Goal: Information Seeking & Learning: Learn about a topic

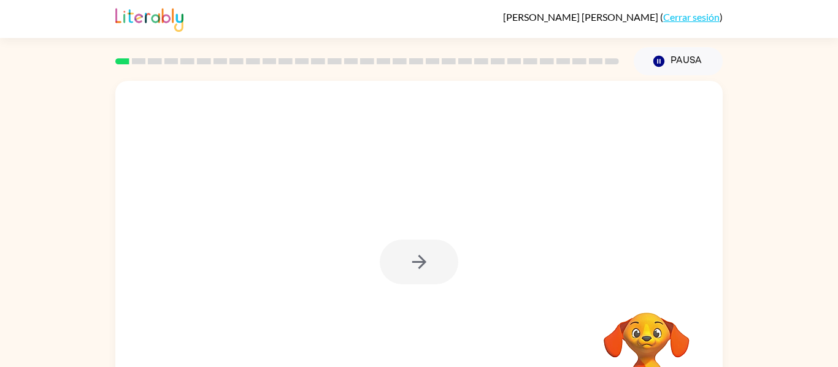
click at [649, 133] on div at bounding box center [418, 256] width 607 height 350
click at [383, 258] on button "button" at bounding box center [419, 262] width 78 height 45
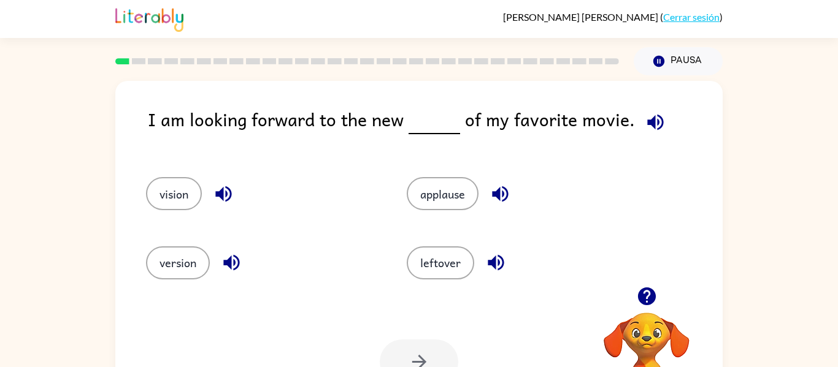
click at [653, 127] on icon "button" at bounding box center [655, 122] width 16 height 16
click at [652, 122] on icon "button" at bounding box center [654, 122] width 21 height 21
click at [234, 256] on icon "button" at bounding box center [231, 263] width 16 height 16
click at [612, 64] on div at bounding box center [367, 61] width 518 height 43
click at [652, 123] on icon "button" at bounding box center [654, 122] width 21 height 21
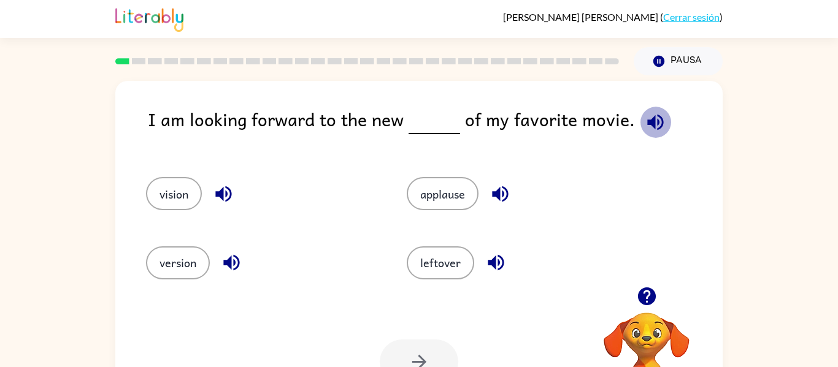
click at [656, 121] on icon "button" at bounding box center [655, 122] width 16 height 16
click at [500, 186] on icon "button" at bounding box center [499, 193] width 21 height 21
click at [651, 121] on icon "button" at bounding box center [655, 122] width 16 height 16
click at [208, 257] on button "version" at bounding box center [178, 263] width 64 height 33
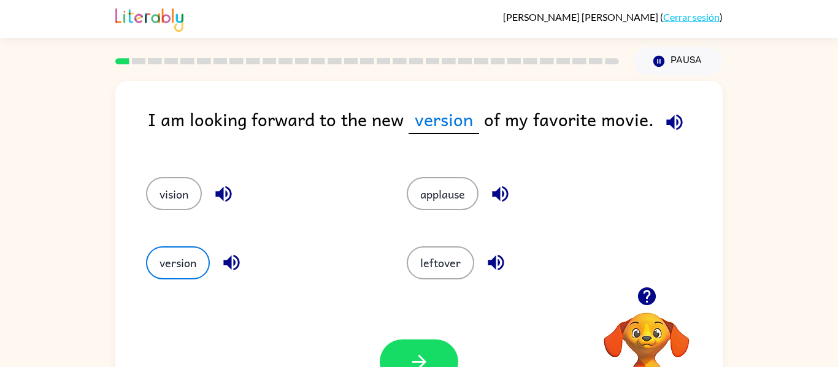
click at [400, 329] on div "Tu navegador debe admitir la reproducción de archivos .mp4 para usar Literably.…" at bounding box center [418, 362] width 607 height 138
click at [406, 346] on button "button" at bounding box center [419, 362] width 78 height 45
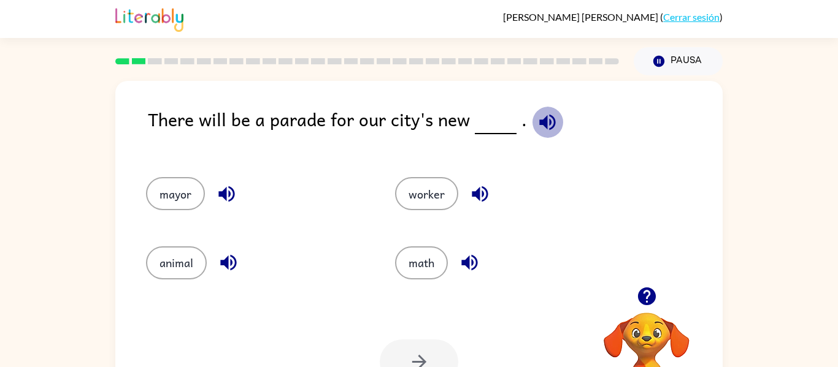
click at [537, 117] on icon "button" at bounding box center [547, 122] width 21 height 21
click at [165, 207] on button "mayor" at bounding box center [175, 193] width 59 height 33
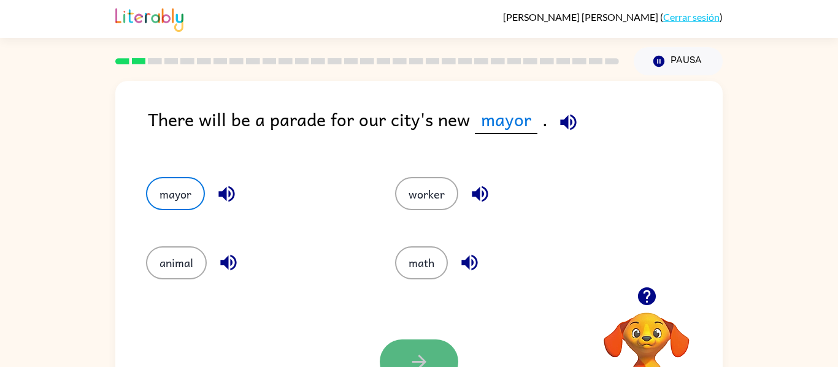
click at [422, 344] on button "button" at bounding box center [419, 362] width 78 height 45
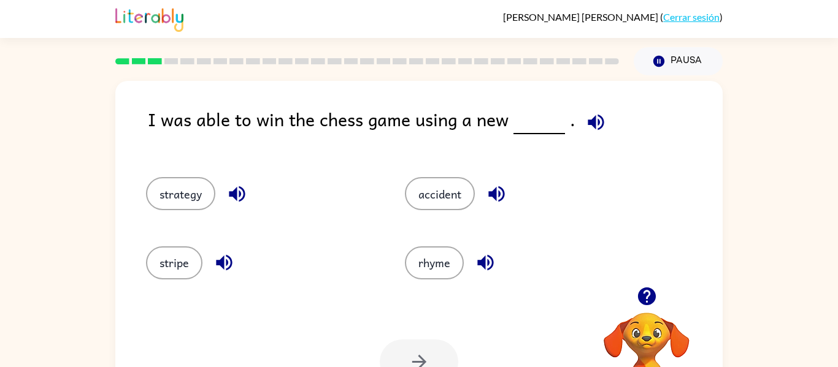
click at [587, 121] on icon "button" at bounding box center [595, 122] width 16 height 16
click at [174, 194] on button "strategy" at bounding box center [180, 193] width 69 height 33
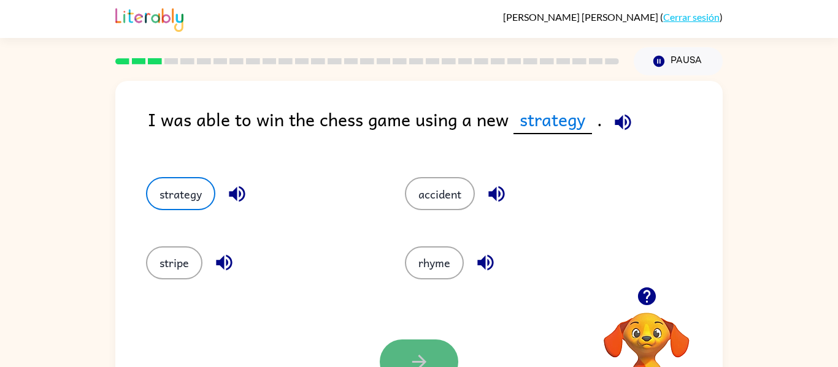
click at [429, 355] on icon "button" at bounding box center [418, 361] width 21 height 21
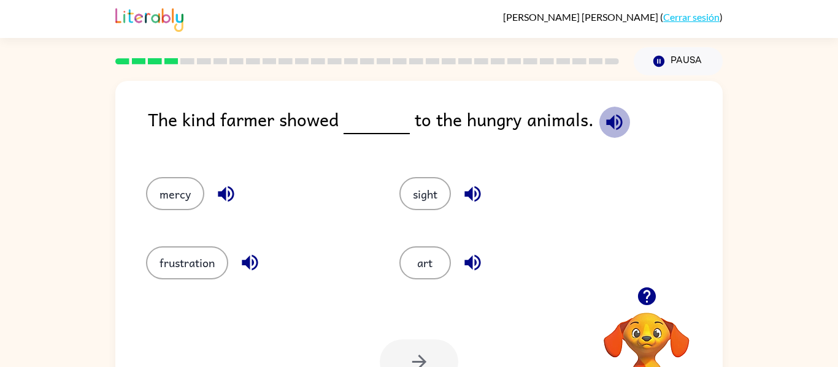
click at [606, 109] on button "button" at bounding box center [613, 122] width 31 height 31
click at [177, 210] on div "mercy" at bounding box center [258, 193] width 225 height 33
click at [184, 189] on button "mercy" at bounding box center [175, 193] width 58 height 33
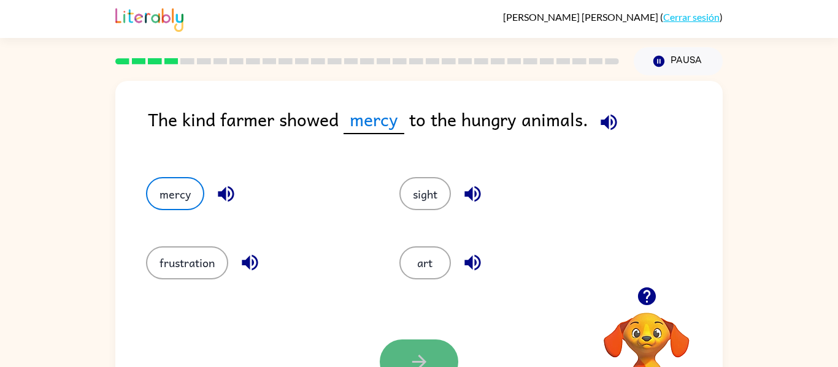
click at [400, 351] on button "button" at bounding box center [419, 362] width 78 height 45
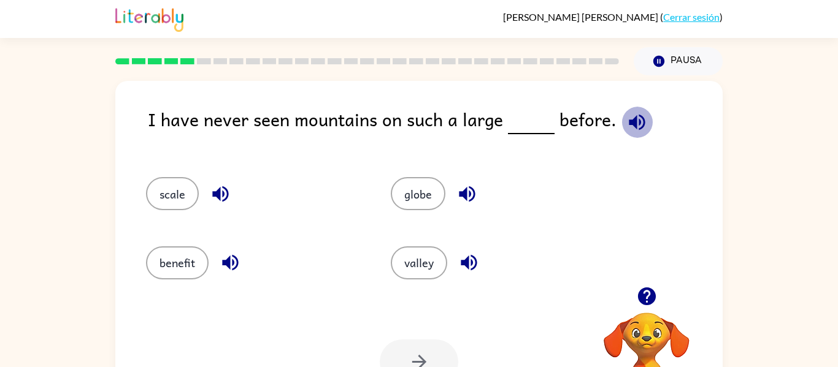
click at [629, 126] on icon "button" at bounding box center [637, 122] width 16 height 16
click at [419, 247] on button "valley" at bounding box center [419, 263] width 56 height 33
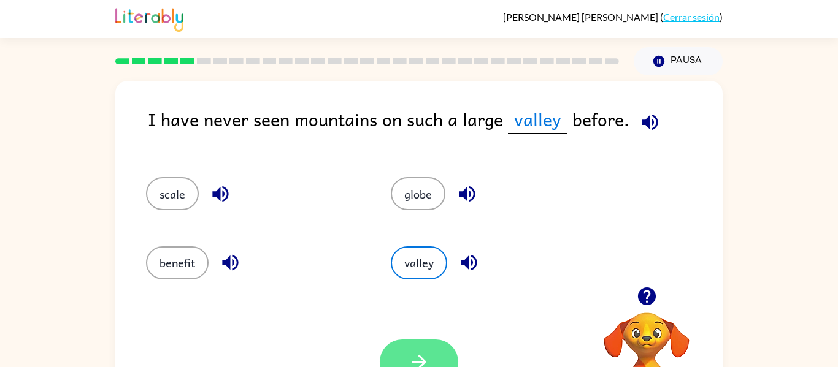
click at [411, 356] on icon "button" at bounding box center [418, 361] width 21 height 21
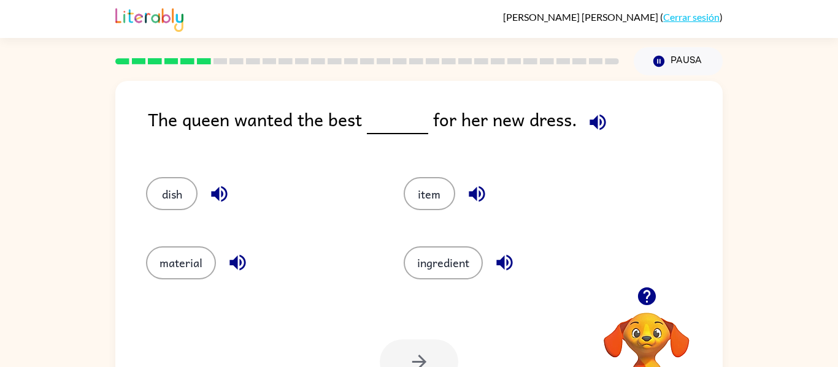
click at [591, 120] on icon "button" at bounding box center [597, 122] width 16 height 16
click at [428, 188] on button "item" at bounding box center [429, 193] width 52 height 33
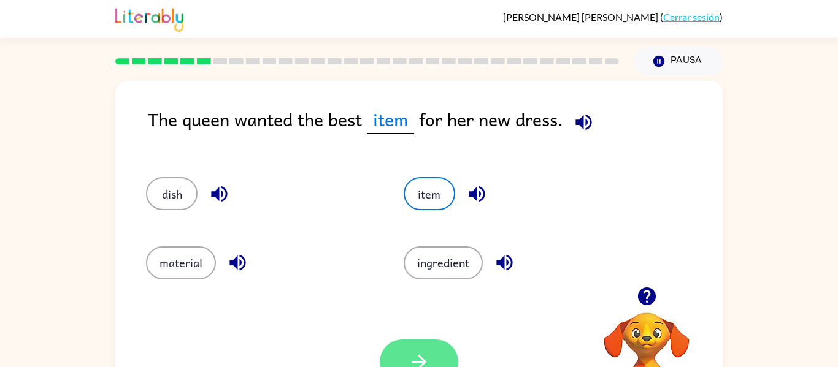
click at [424, 357] on icon "button" at bounding box center [418, 361] width 21 height 21
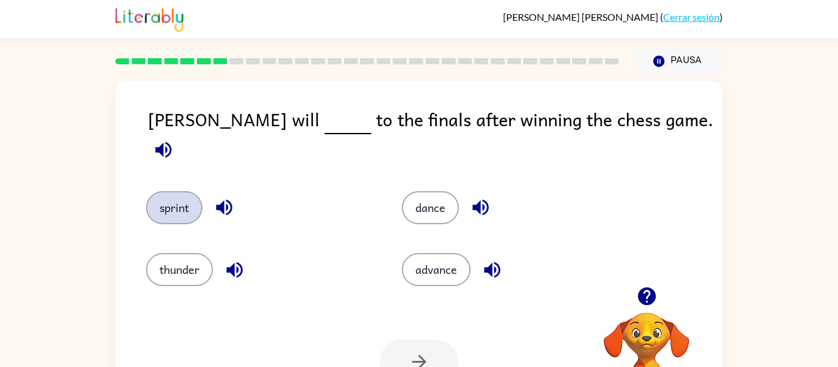
click at [178, 191] on button "sprint" at bounding box center [174, 207] width 56 height 33
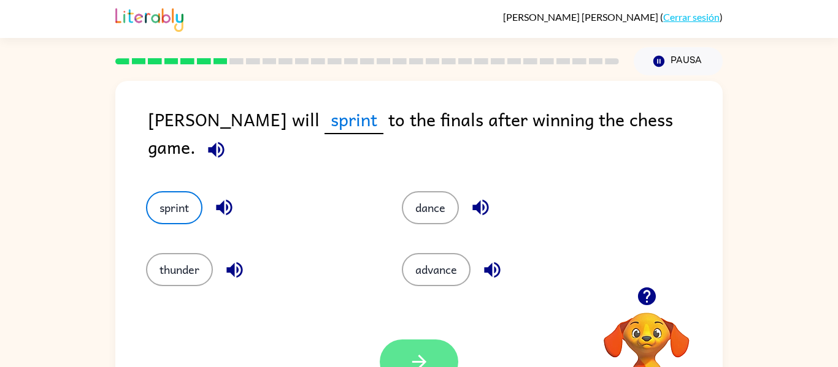
click at [433, 352] on button "button" at bounding box center [419, 362] width 78 height 45
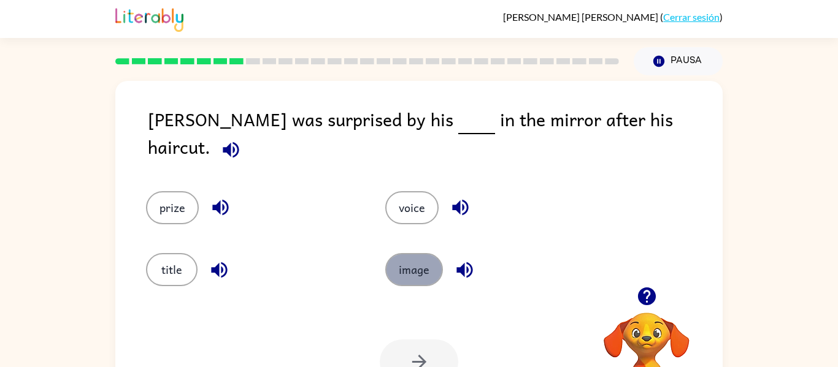
click at [413, 270] on button "image" at bounding box center [414, 269] width 58 height 33
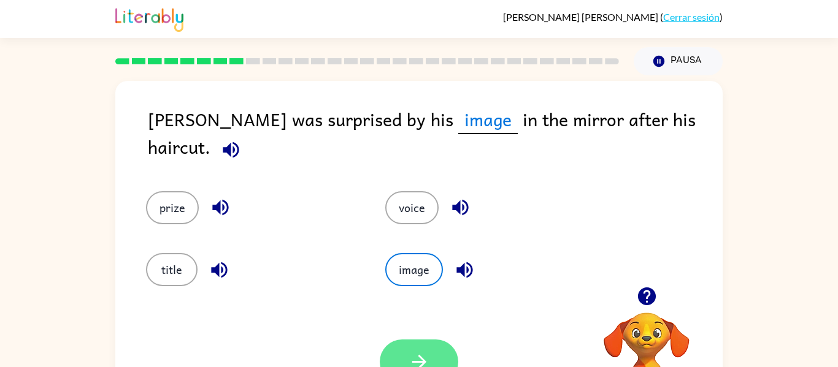
click at [419, 358] on icon "button" at bounding box center [418, 362] width 14 height 14
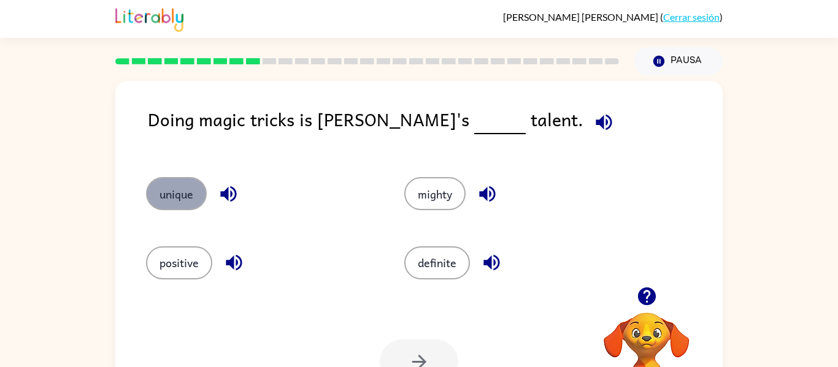
click at [201, 190] on button "unique" at bounding box center [176, 193] width 61 height 33
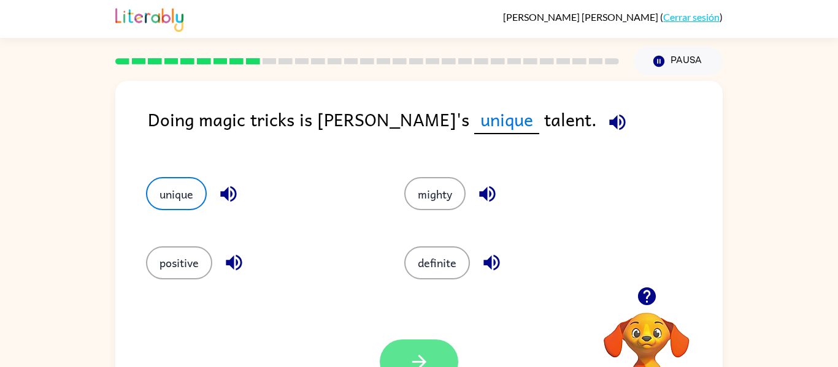
click at [415, 346] on button "button" at bounding box center [419, 362] width 78 height 45
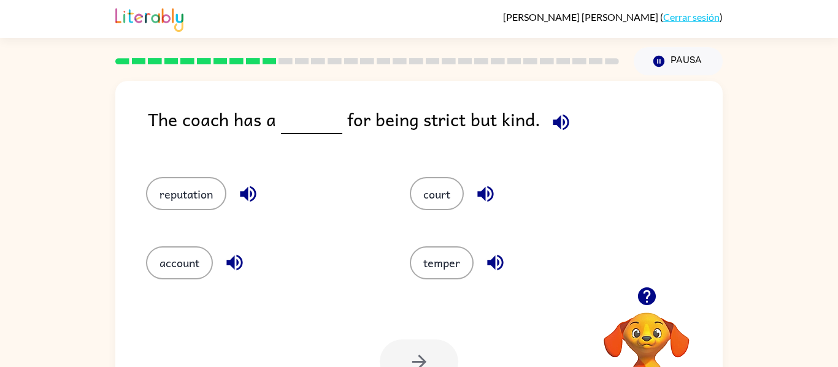
click at [557, 129] on icon "button" at bounding box center [560, 122] width 16 height 16
click at [429, 272] on button "temper" at bounding box center [442, 263] width 64 height 33
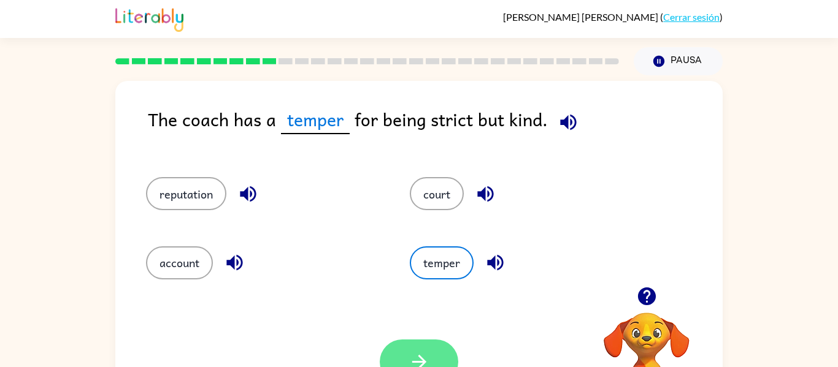
click at [410, 349] on button "button" at bounding box center [419, 362] width 78 height 45
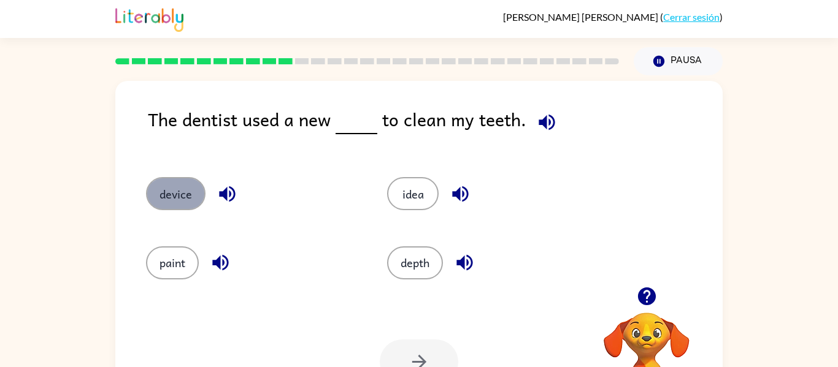
click at [198, 186] on button "device" at bounding box center [175, 193] width 59 height 33
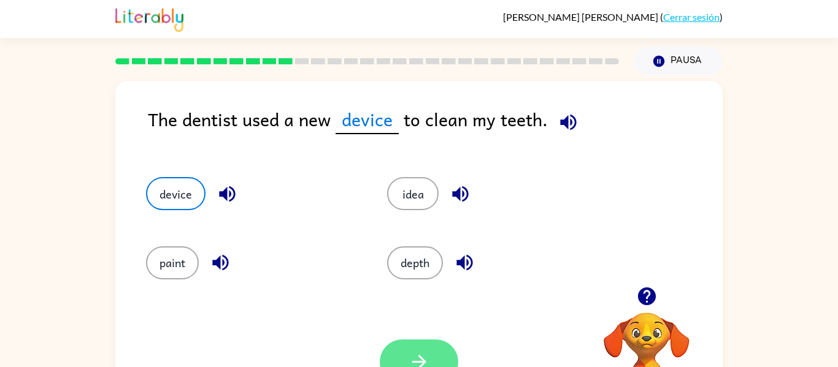
click at [403, 357] on button "button" at bounding box center [419, 362] width 78 height 45
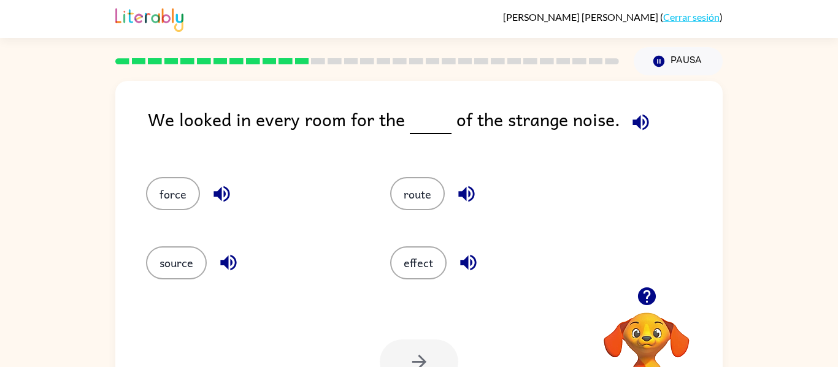
click at [219, 189] on icon "button" at bounding box center [221, 194] width 16 height 16
click at [224, 264] on icon "button" at bounding box center [228, 263] width 16 height 16
click at [469, 262] on icon "button" at bounding box center [468, 263] width 16 height 16
click at [403, 279] on button "effect" at bounding box center [418, 263] width 56 height 33
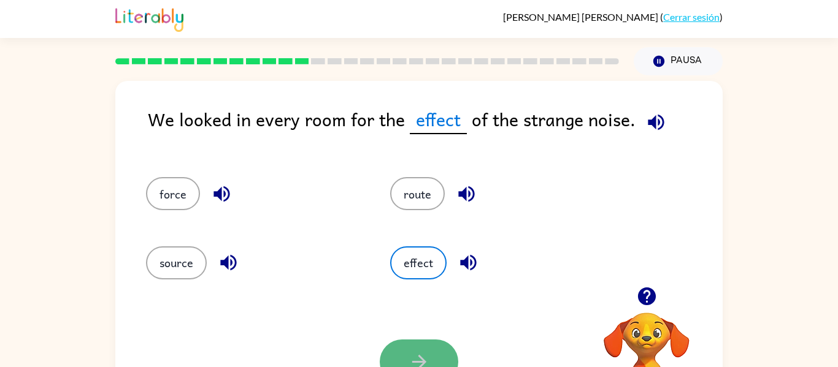
click at [416, 362] on icon "button" at bounding box center [418, 362] width 14 height 14
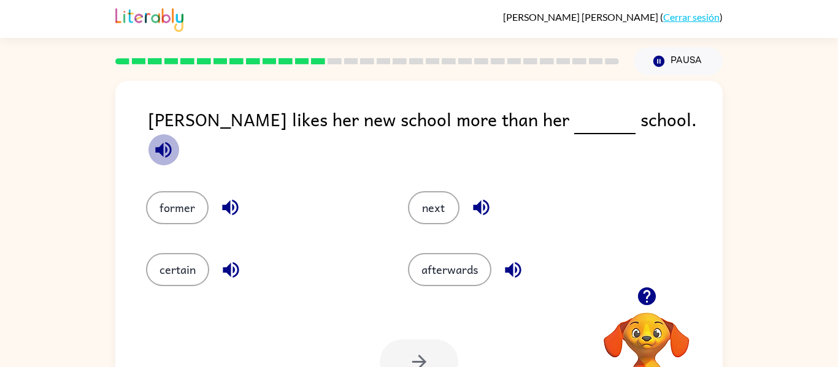
click at [171, 142] on icon "button" at bounding box center [163, 150] width 16 height 16
click at [440, 201] on button "next" at bounding box center [434, 207] width 52 height 33
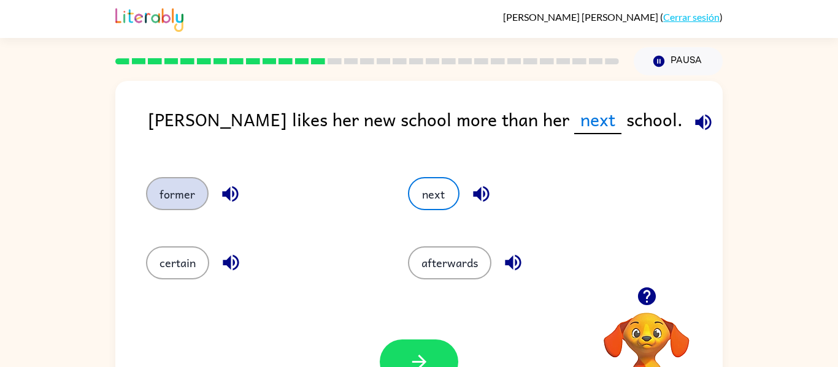
click at [193, 194] on button "former" at bounding box center [177, 193] width 63 height 33
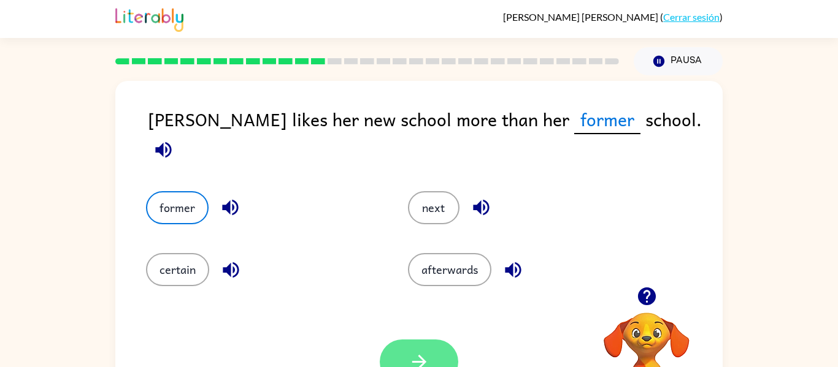
click at [415, 363] on icon "button" at bounding box center [418, 362] width 14 height 14
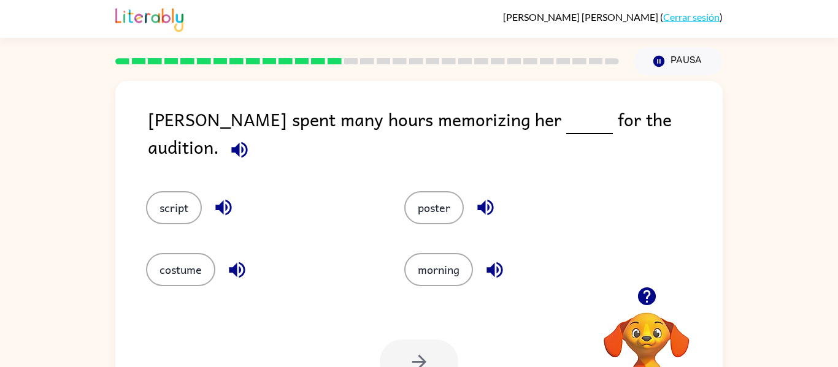
click at [194, 213] on div "script" at bounding box center [252, 199] width 258 height 62
click at [161, 191] on button "script" at bounding box center [174, 207] width 56 height 33
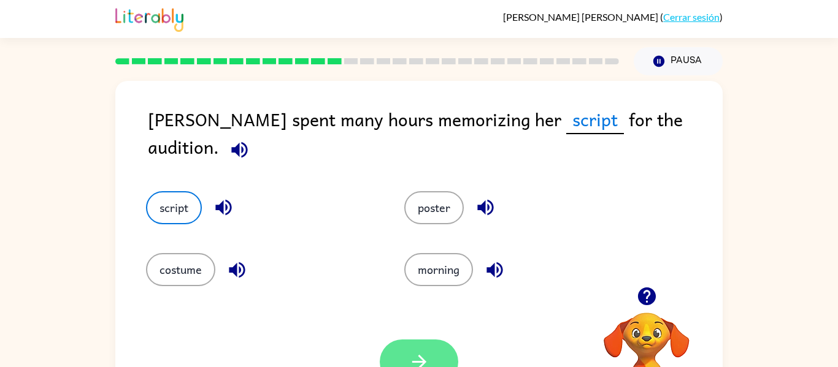
click at [417, 346] on button "button" at bounding box center [419, 362] width 78 height 45
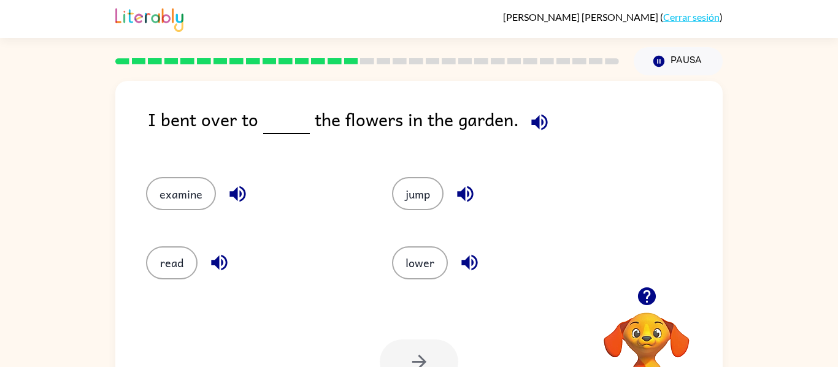
click at [512, 112] on div "I bent over to the flowers in the garden." at bounding box center [435, 128] width 575 height 47
click at [524, 120] on button "button" at bounding box center [539, 122] width 31 height 31
click at [150, 196] on button "examine" at bounding box center [181, 193] width 70 height 33
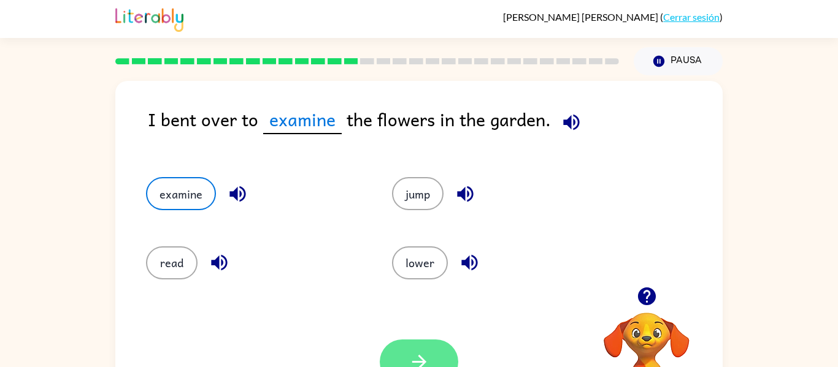
click at [423, 350] on button "button" at bounding box center [419, 362] width 78 height 45
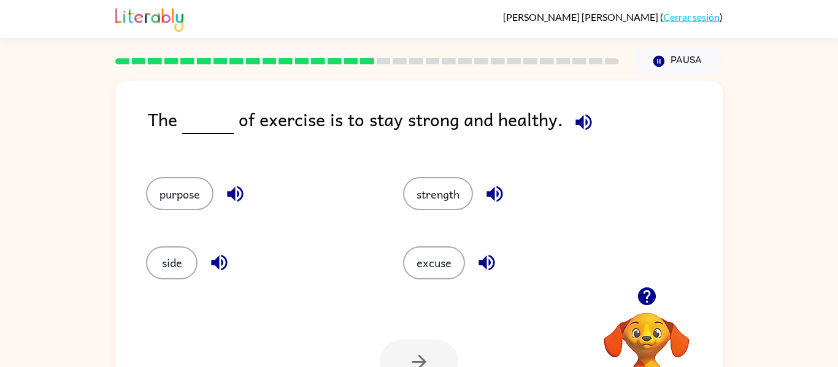
click at [563, 127] on span at bounding box center [581, 119] width 36 height 28
click at [576, 116] on icon "button" at bounding box center [583, 122] width 21 height 21
click at [191, 190] on button "purpose" at bounding box center [179, 193] width 67 height 33
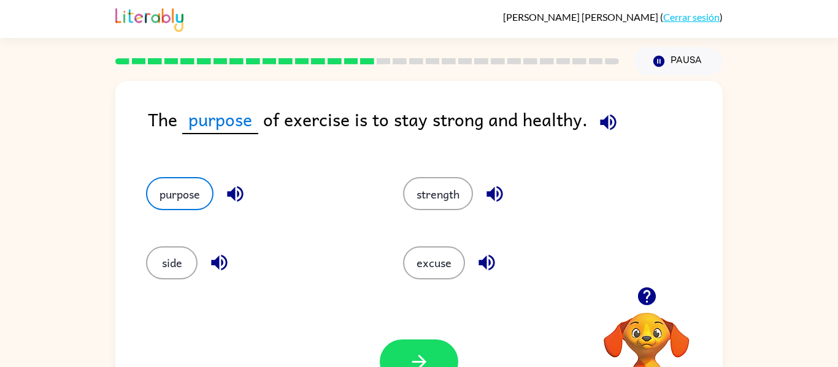
click at [378, 344] on div "Tu navegador debe admitir la reproducción de archivos .mp4 para usar Literably.…" at bounding box center [418, 362] width 607 height 138
click at [384, 350] on button "button" at bounding box center [419, 362] width 78 height 45
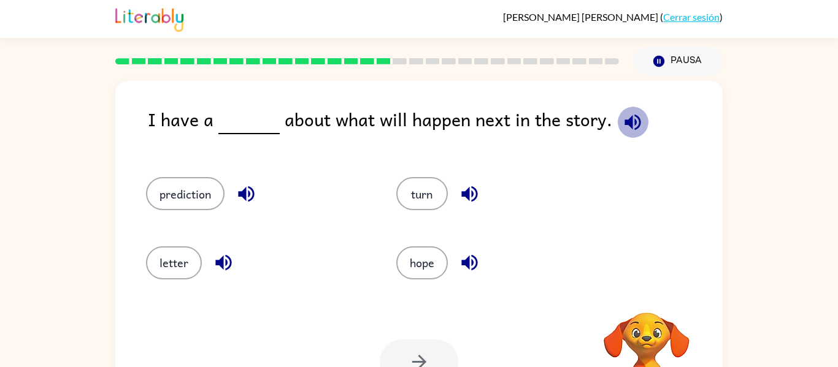
click at [625, 123] on icon "button" at bounding box center [632, 122] width 16 height 16
click at [202, 216] on div "prediction" at bounding box center [248, 188] width 250 height 69
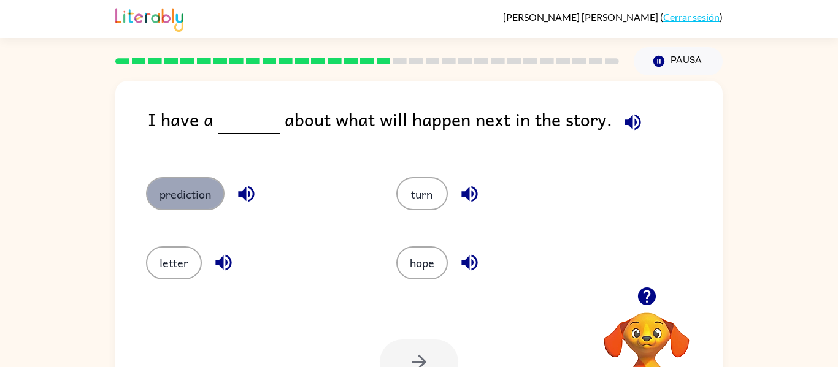
click at [202, 196] on button "prediction" at bounding box center [185, 193] width 78 height 33
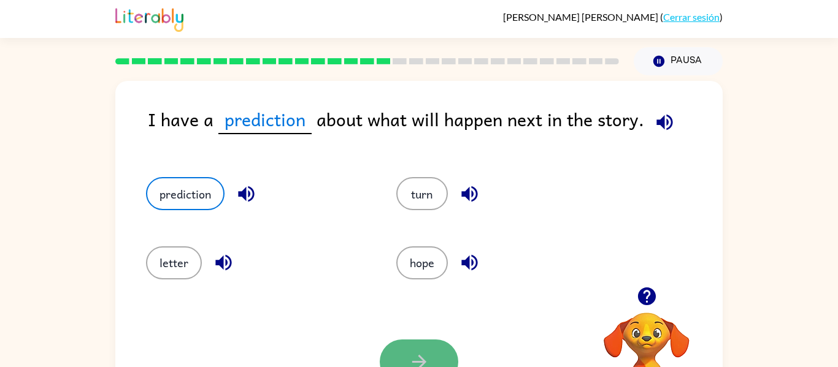
click at [446, 346] on button "button" at bounding box center [419, 362] width 78 height 45
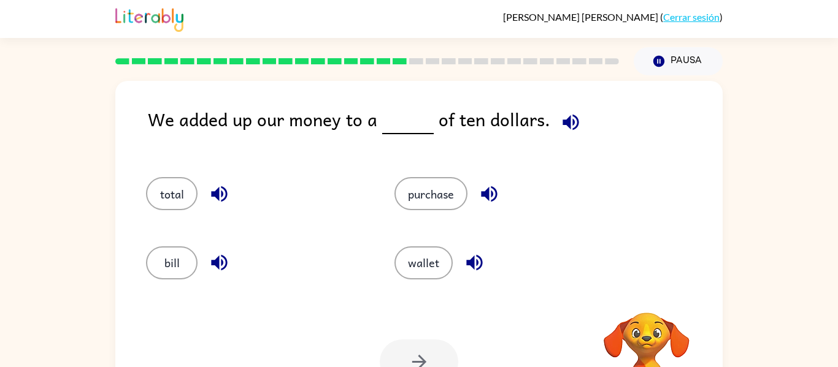
click at [158, 218] on div "total" at bounding box center [247, 188] width 248 height 69
click at [161, 203] on button "total" at bounding box center [172, 193] width 52 height 33
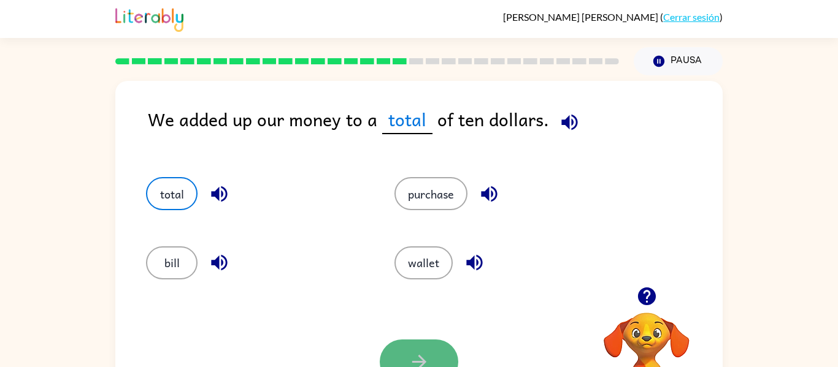
click at [441, 351] on button "button" at bounding box center [419, 362] width 78 height 45
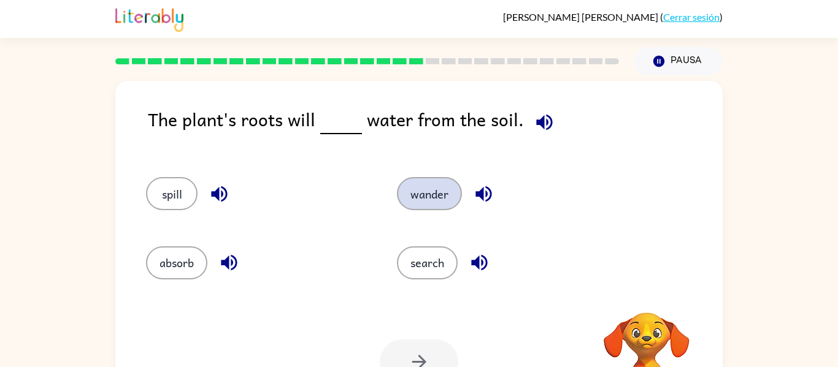
click at [443, 196] on button "wander" at bounding box center [429, 193] width 65 height 33
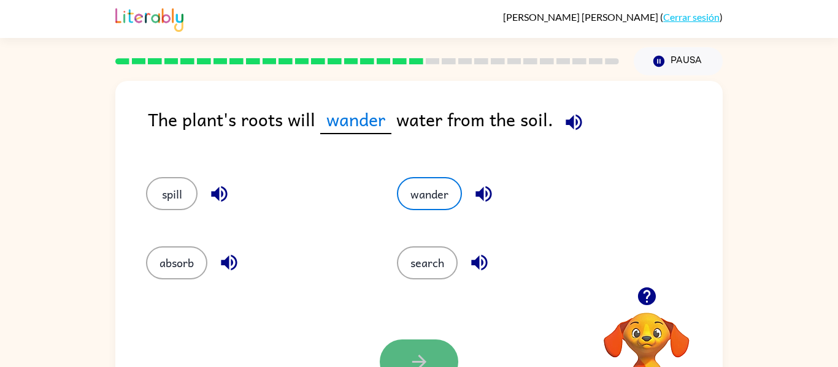
click at [421, 346] on button "button" at bounding box center [419, 362] width 78 height 45
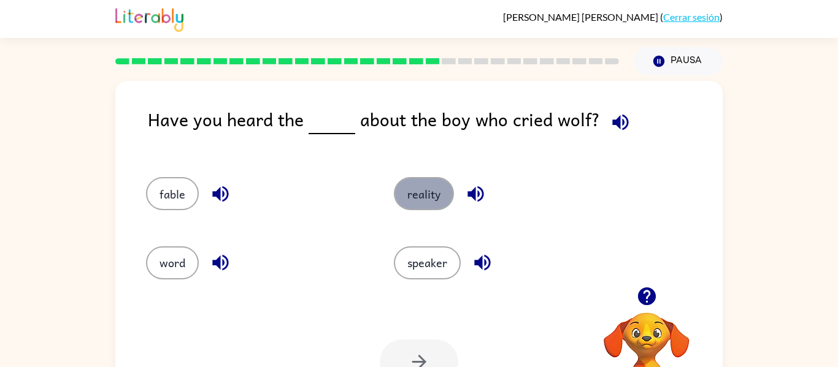
click at [426, 198] on button "reality" at bounding box center [424, 193] width 60 height 33
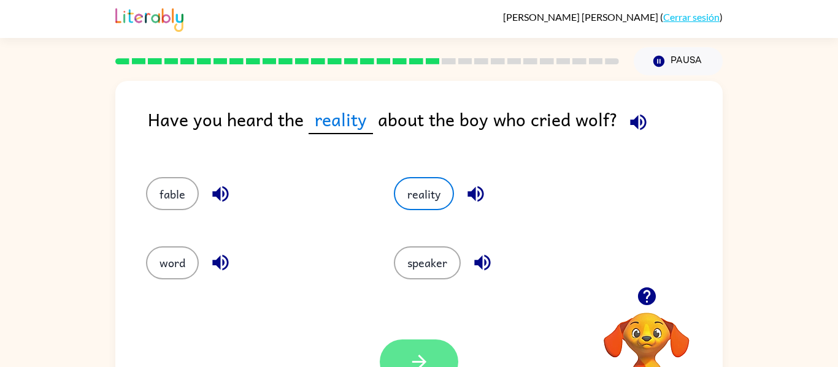
click at [419, 345] on button "button" at bounding box center [419, 362] width 78 height 45
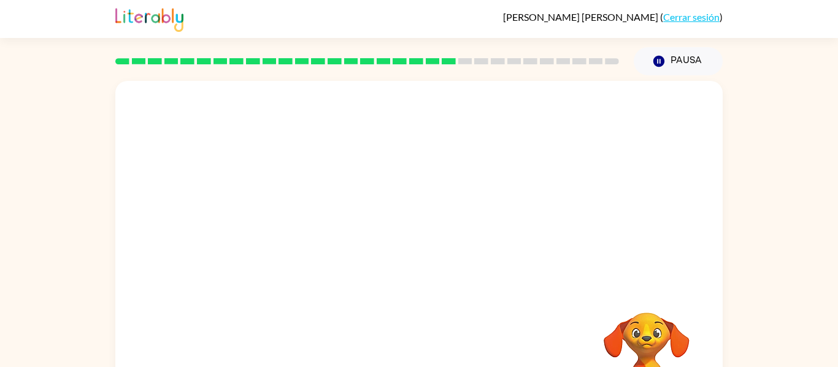
click at [319, 246] on video "Tu navegador debe admitir la reproducción de archivos .mp4 para usar Literably.…" at bounding box center [418, 184] width 607 height 206
click at [418, 261] on icon "button" at bounding box center [418, 261] width 21 height 21
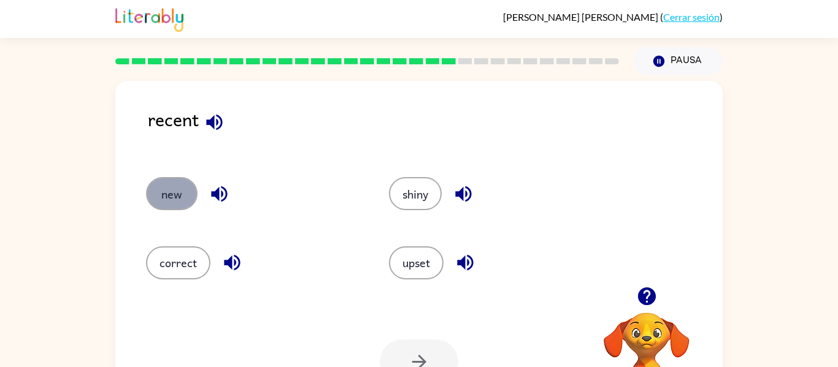
click at [170, 187] on button "new" at bounding box center [172, 193] width 52 height 33
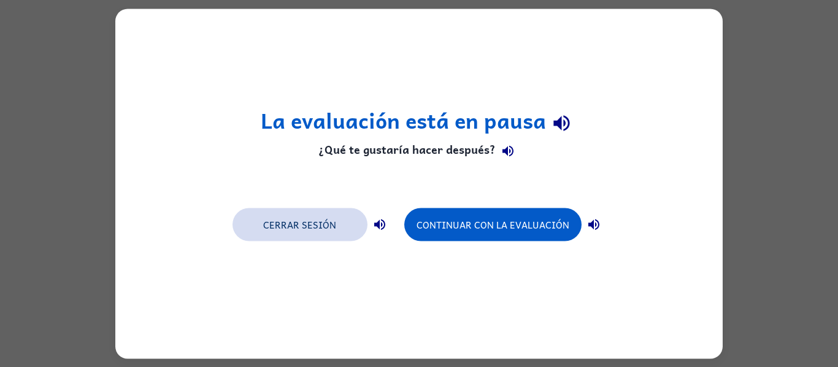
click at [299, 217] on button "Cerrar sesión" at bounding box center [299, 224] width 135 height 33
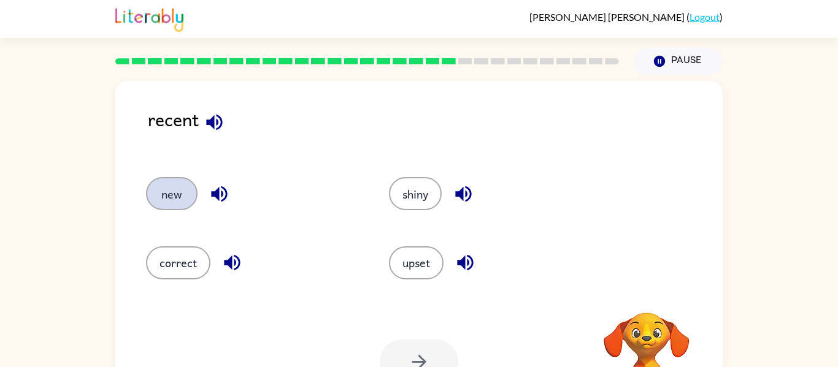
click at [185, 188] on button "new" at bounding box center [172, 193] width 52 height 33
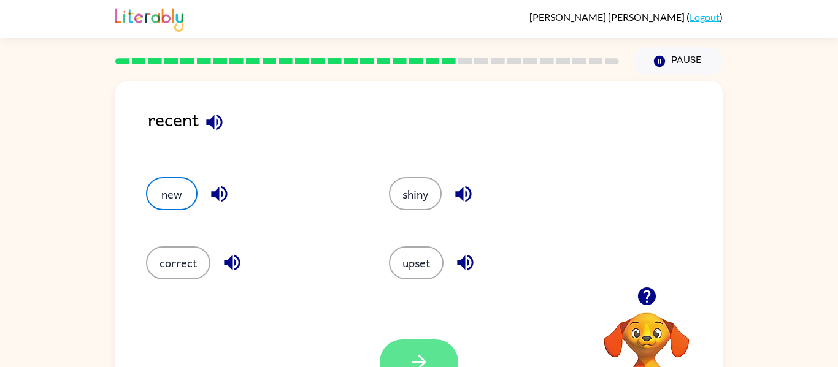
click at [432, 356] on button "button" at bounding box center [419, 362] width 78 height 45
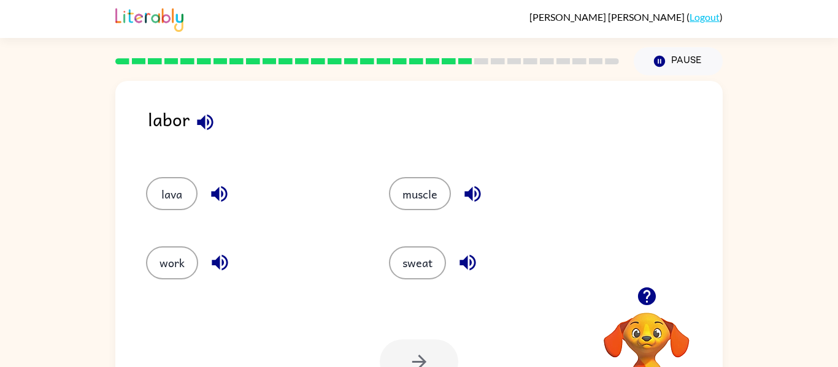
click at [210, 125] on icon "button" at bounding box center [205, 122] width 16 height 16
click at [440, 188] on button "muscle" at bounding box center [420, 193] width 62 height 33
click at [456, 195] on div "muscle" at bounding box center [496, 193] width 215 height 33
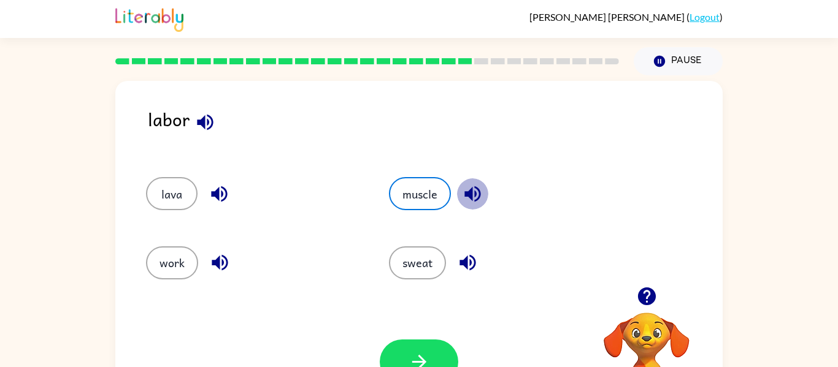
click at [464, 197] on icon "button" at bounding box center [472, 193] width 21 height 21
click at [407, 340] on button "button" at bounding box center [419, 362] width 78 height 45
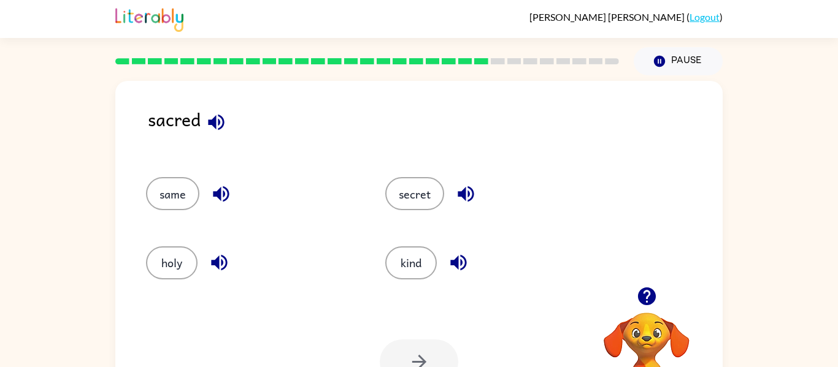
click at [220, 262] on icon "button" at bounding box center [218, 262] width 21 height 21
click at [465, 197] on icon "button" at bounding box center [465, 193] width 21 height 21
click at [223, 198] on icon "button" at bounding box center [220, 193] width 21 height 21
click at [162, 263] on button "holy" at bounding box center [172, 263] width 52 height 33
click at [434, 331] on div "Your browser must support playing .mp4 files to use Literably. Please try using…" at bounding box center [418, 362] width 607 height 138
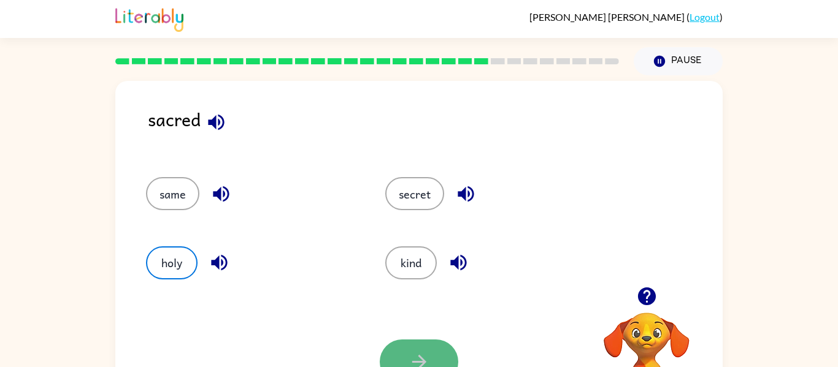
click at [435, 340] on button "button" at bounding box center [419, 362] width 78 height 45
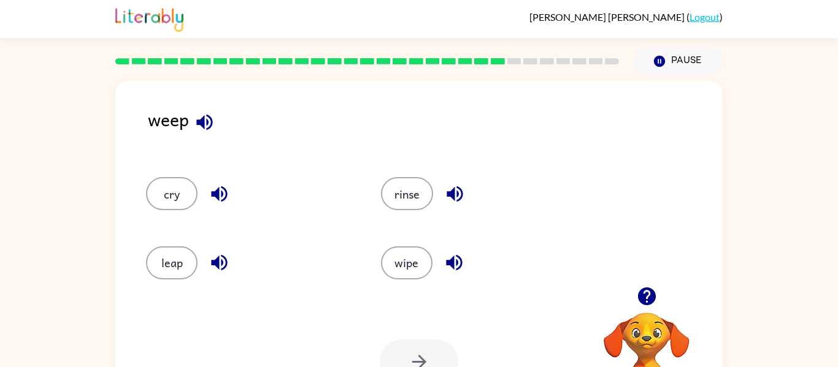
click at [202, 114] on icon "button" at bounding box center [204, 122] width 21 height 21
click at [166, 195] on button "cry" at bounding box center [172, 193] width 52 height 33
click at [428, 355] on icon "button" at bounding box center [418, 361] width 21 height 21
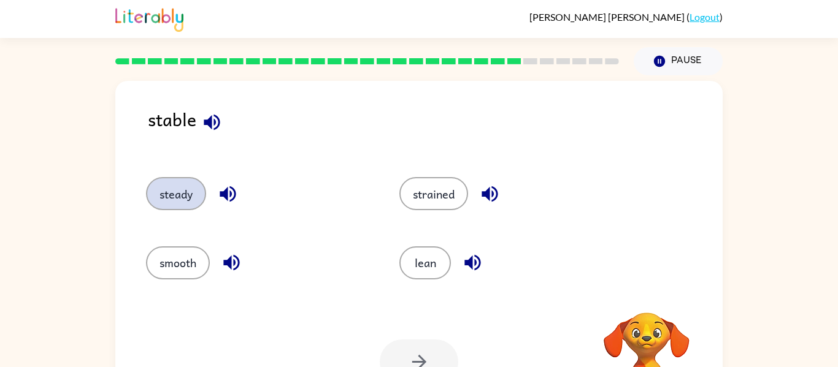
click at [194, 198] on button "steady" at bounding box center [176, 193] width 60 height 33
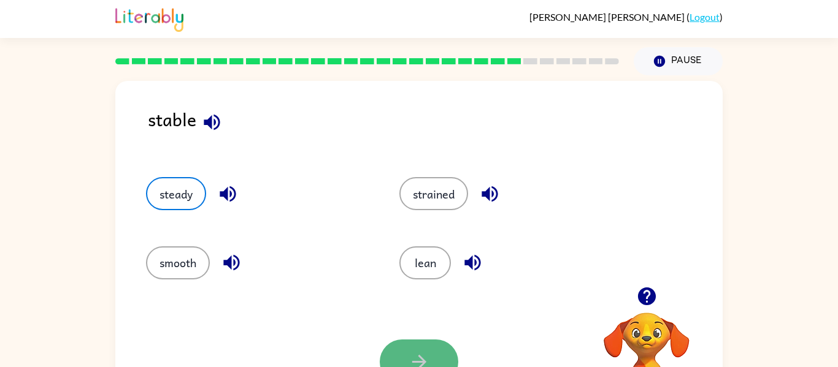
click at [412, 345] on button "button" at bounding box center [419, 362] width 78 height 45
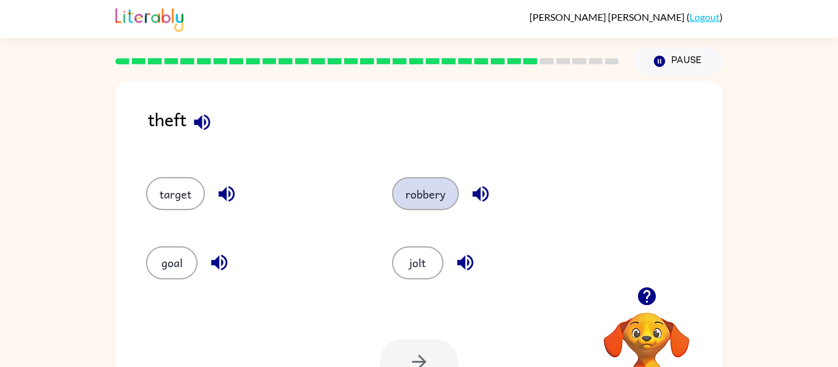
click at [414, 193] on button "robbery" at bounding box center [425, 193] width 67 height 33
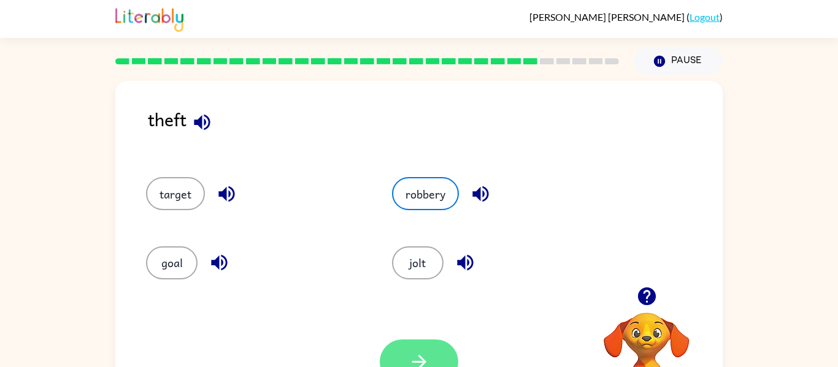
click at [429, 362] on button "button" at bounding box center [419, 362] width 78 height 45
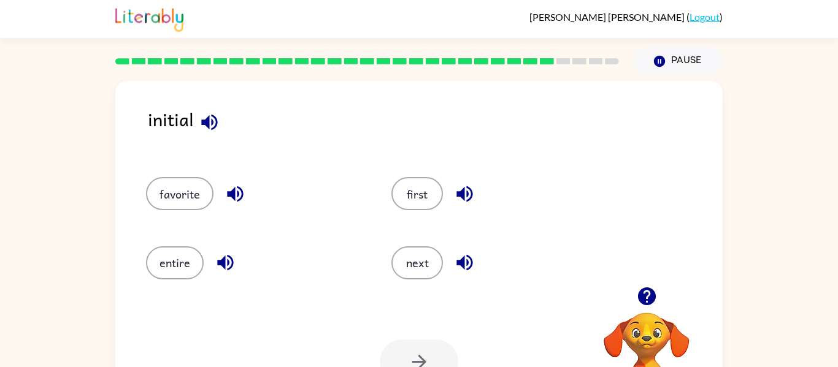
click at [208, 123] on icon "button" at bounding box center [209, 122] width 16 height 16
click at [397, 197] on button "first" at bounding box center [417, 193] width 52 height 33
click at [445, 346] on button "button" at bounding box center [419, 362] width 78 height 45
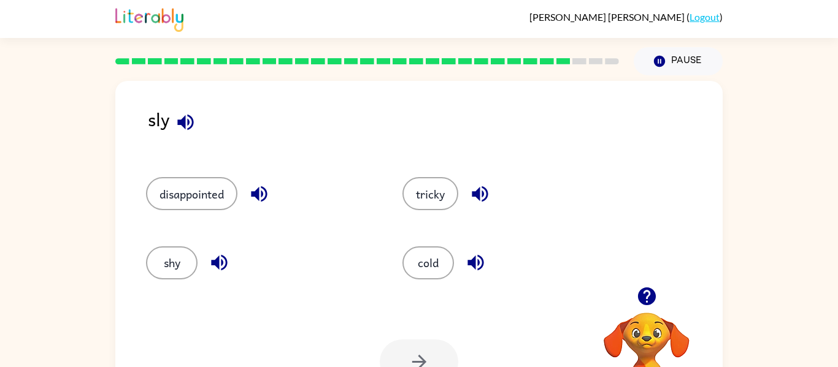
click at [182, 126] on icon "button" at bounding box center [185, 122] width 21 height 21
click at [413, 202] on button "tricky" at bounding box center [430, 193] width 56 height 33
click at [446, 358] on button "button" at bounding box center [419, 362] width 78 height 45
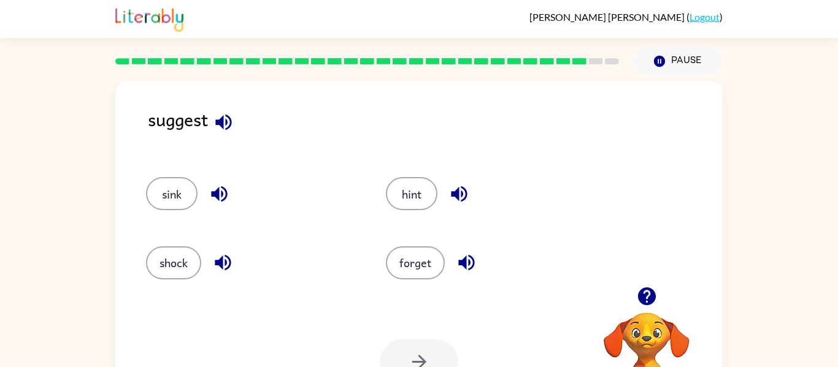
click at [224, 126] on icon "button" at bounding box center [223, 122] width 21 height 21
click at [404, 203] on button "hint" at bounding box center [412, 193] width 52 height 33
click at [407, 361] on button "button" at bounding box center [419, 362] width 78 height 45
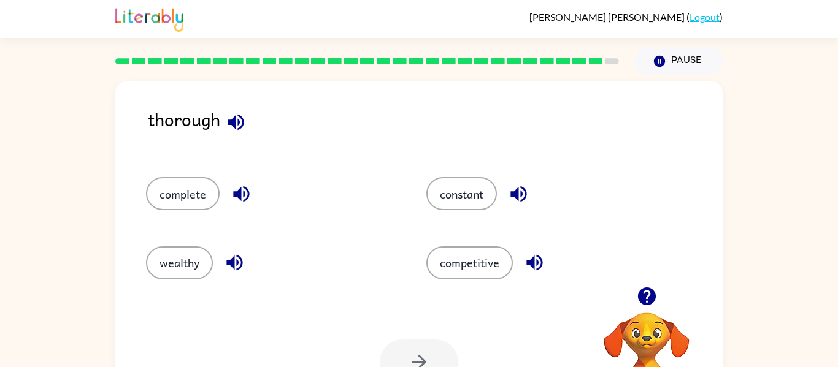
click at [244, 124] on icon "button" at bounding box center [235, 122] width 21 height 21
click at [438, 275] on button "competitive" at bounding box center [469, 263] width 86 height 33
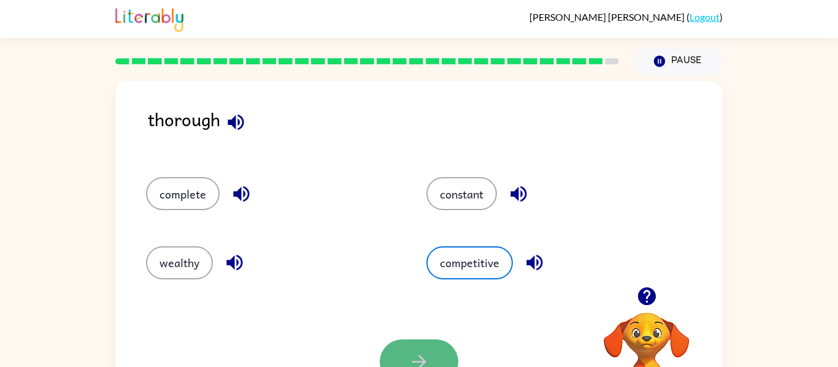
click at [429, 360] on icon "button" at bounding box center [418, 361] width 21 height 21
